Goal: Task Accomplishment & Management: Use online tool/utility

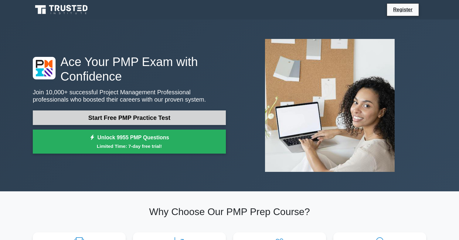
click at [139, 114] on link "Start Free PMP Practice Test" at bounding box center [129, 117] width 193 height 15
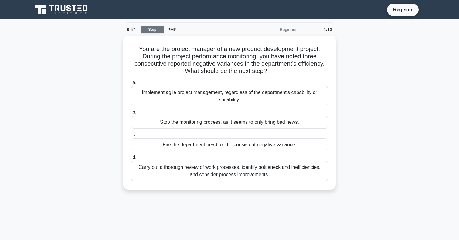
click at [155, 30] on link "Stop" at bounding box center [152, 30] width 23 height 8
